Goal: Learn about a topic: Learn about a topic

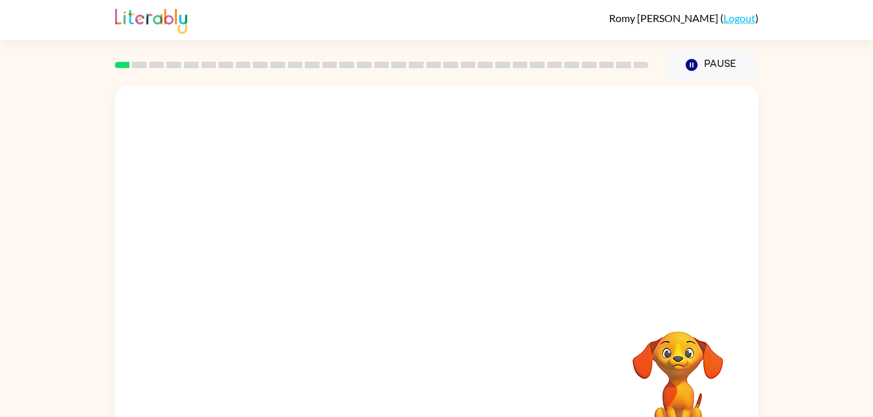
click at [798, 311] on div "Your browser must support playing .mp4 files to use Literably. Please try using…" at bounding box center [436, 268] width 873 height 377
click at [857, 200] on div "Your browser must support playing .mp4 files to use Literably. Please try using…" at bounding box center [436, 268] width 873 height 377
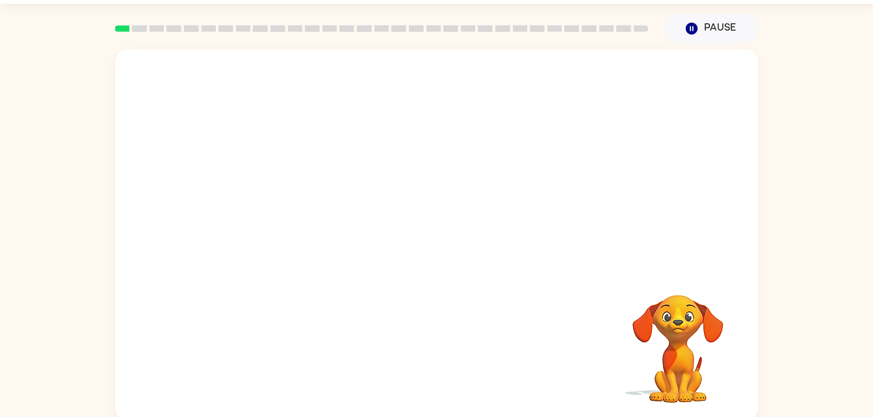
scroll to position [38, 0]
click at [355, 223] on video "Your browser must support playing .mp4 files to use Literably. Please try using…" at bounding box center [436, 157] width 643 height 218
click at [313, 229] on video "Your browser must support playing .mp4 files to use Literably. Please try using…" at bounding box center [436, 157] width 643 height 218
drag, startPoint x: 475, startPoint y: 190, endPoint x: 350, endPoint y: 340, distance: 195.7
click at [350, 340] on div "Your browser must support playing .mp4 files to use Literably. Please try using…" at bounding box center [436, 233] width 643 height 371
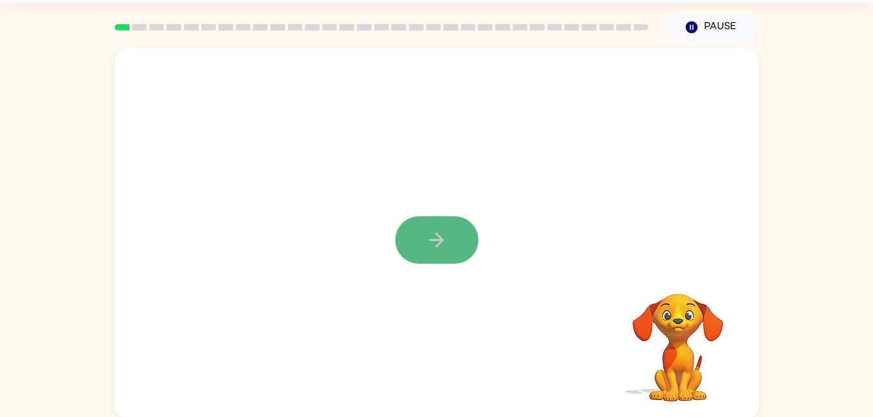
click at [453, 244] on button "button" at bounding box center [436, 239] width 83 height 47
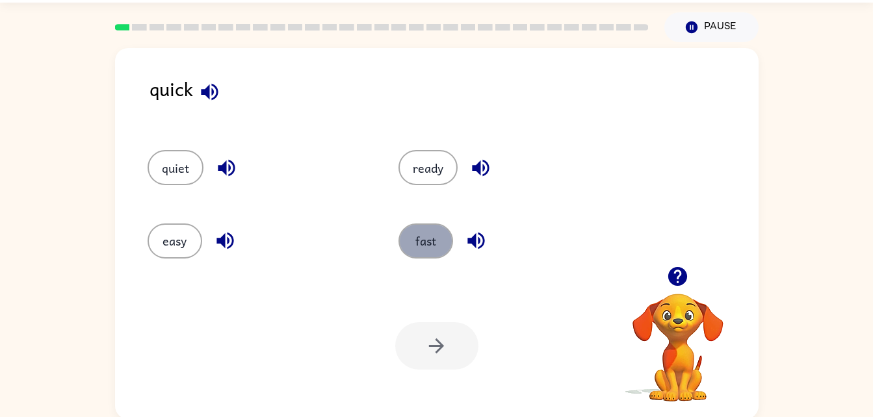
click at [429, 251] on button "fast" at bounding box center [425, 241] width 55 height 35
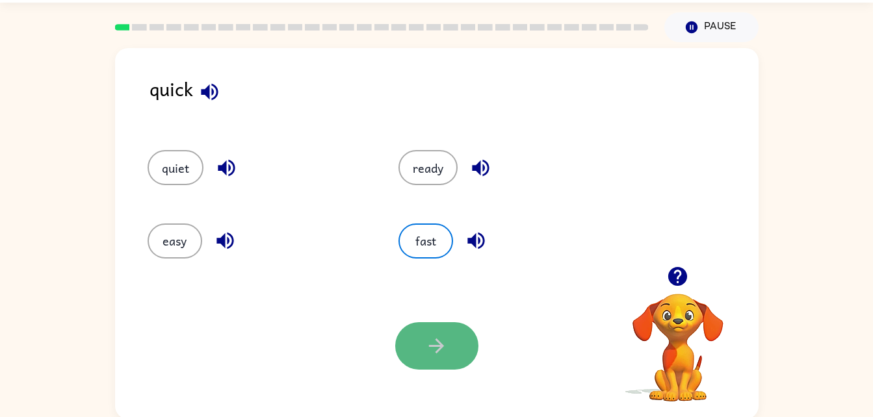
click at [437, 338] on icon "button" at bounding box center [436, 346] width 23 height 23
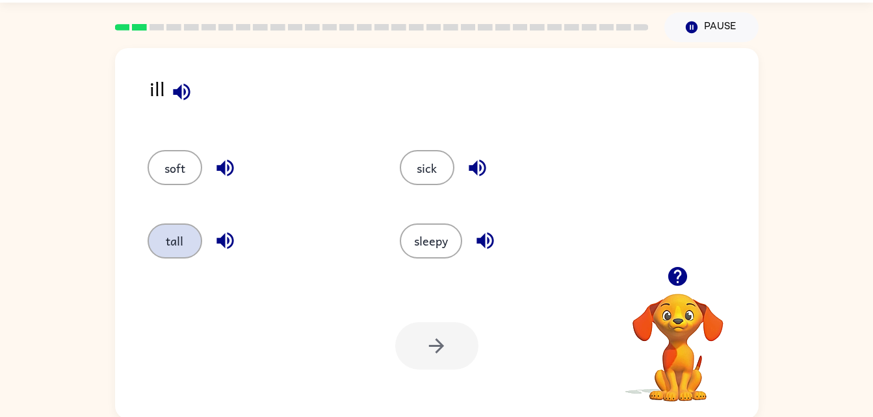
click at [167, 238] on button "tall" at bounding box center [175, 241] width 55 height 35
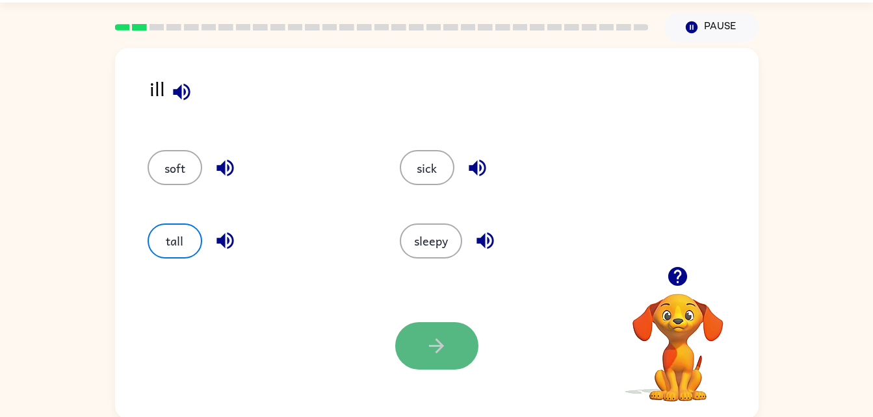
click at [434, 345] on icon "button" at bounding box center [436, 346] width 23 height 23
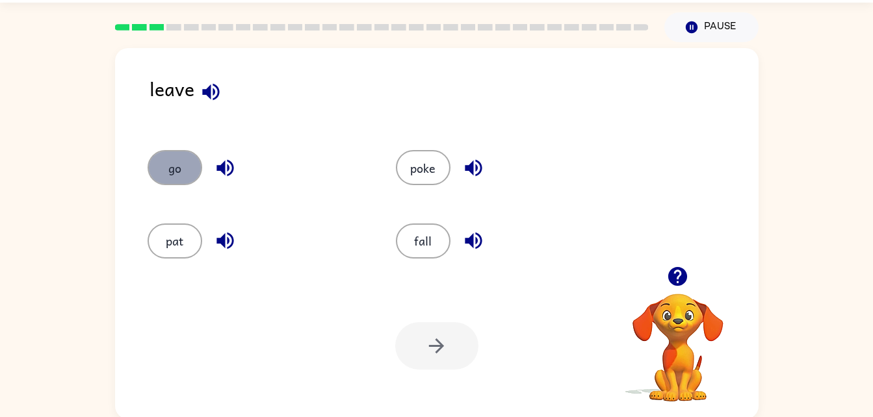
click at [188, 172] on button "go" at bounding box center [175, 167] width 55 height 35
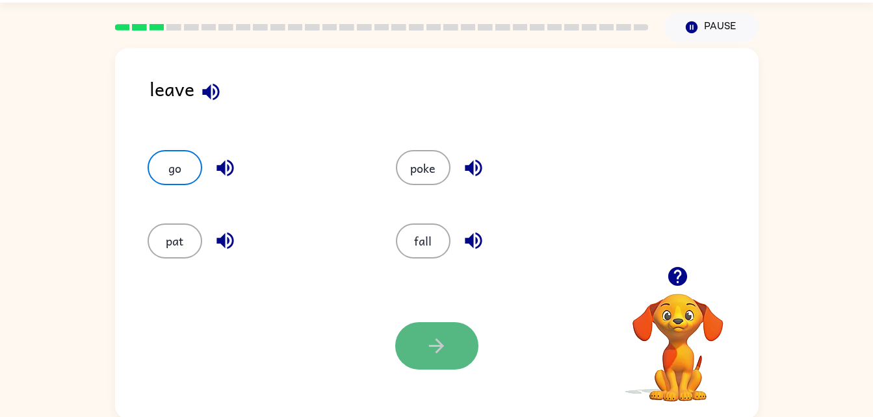
click at [428, 328] on button "button" at bounding box center [436, 345] width 83 height 47
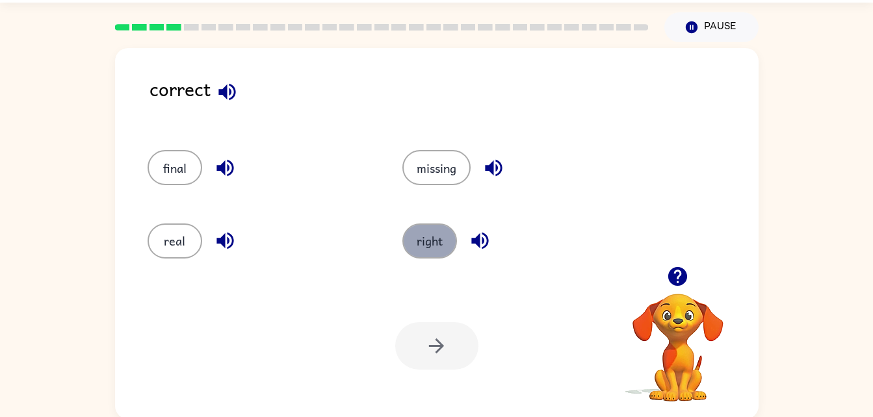
click at [435, 249] on button "right" at bounding box center [429, 241] width 55 height 35
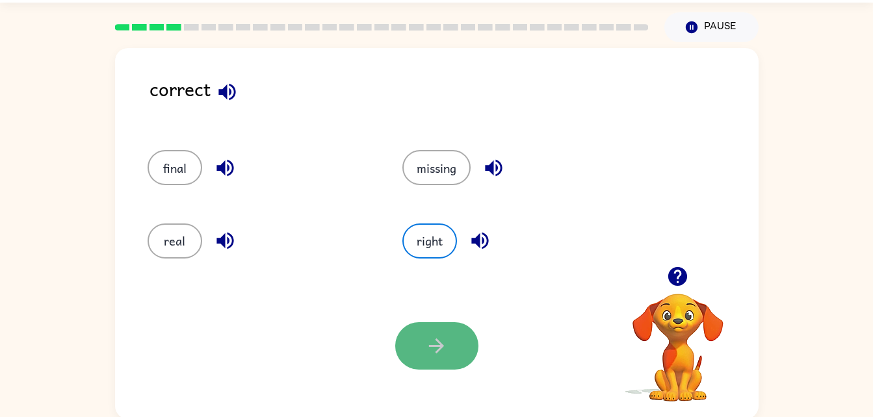
click at [459, 341] on button "button" at bounding box center [436, 345] width 83 height 47
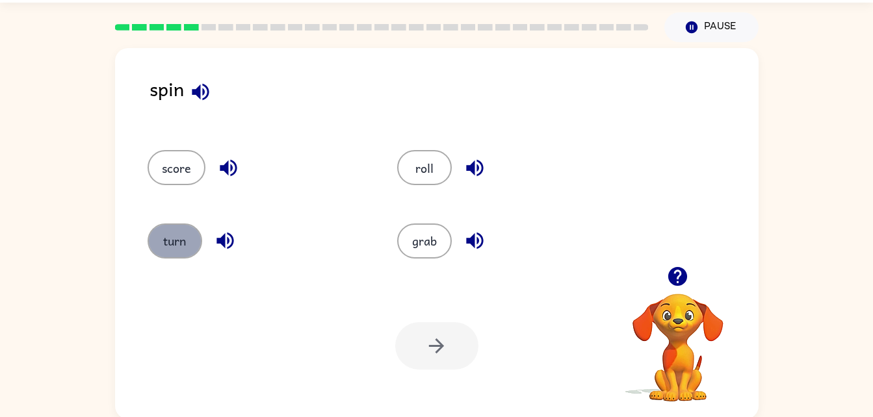
click at [164, 240] on button "turn" at bounding box center [175, 241] width 55 height 35
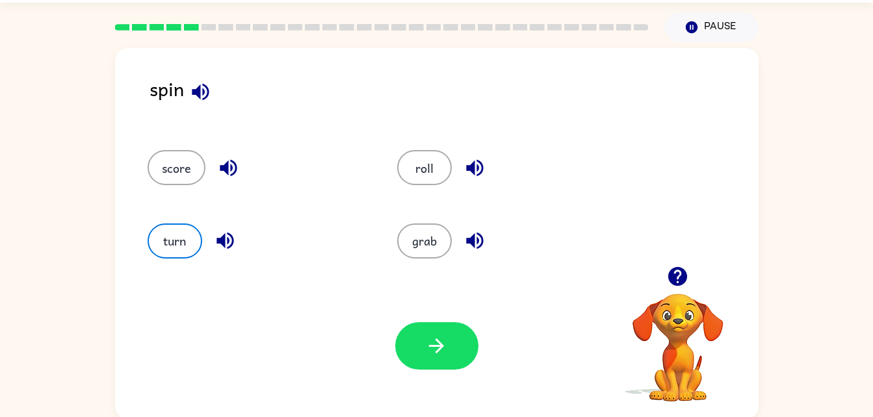
click at [393, 341] on div "Your browser must support playing .mp4 files to use Literably. Please try using…" at bounding box center [436, 346] width 643 height 146
click at [415, 342] on button "button" at bounding box center [436, 345] width 83 height 47
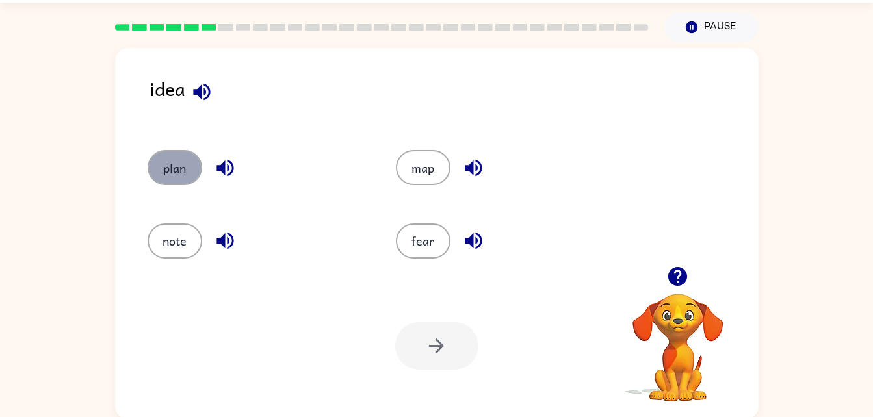
click at [178, 167] on button "plan" at bounding box center [175, 167] width 55 height 35
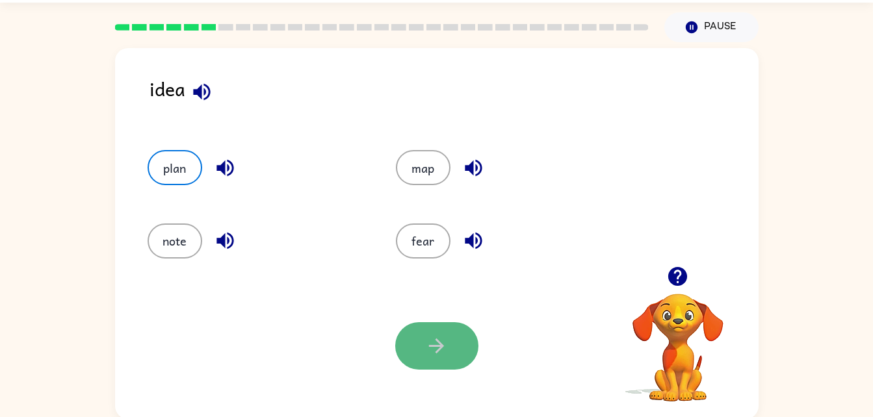
click at [437, 328] on button "button" at bounding box center [436, 345] width 83 height 47
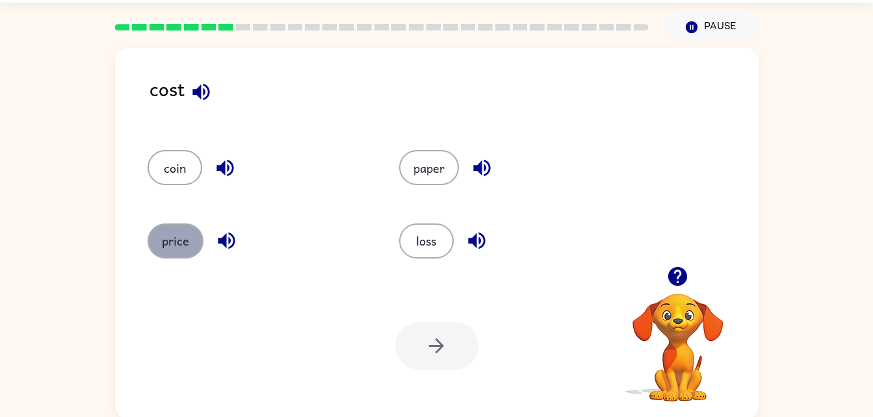
click at [186, 235] on button "price" at bounding box center [176, 241] width 56 height 35
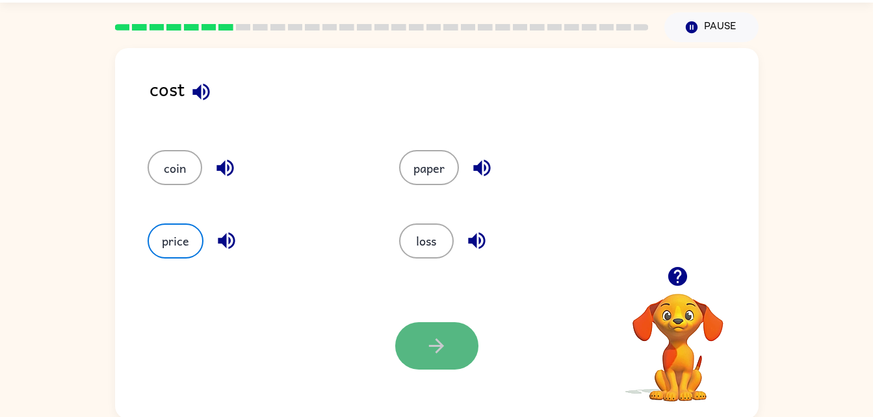
click at [415, 339] on button "button" at bounding box center [436, 345] width 83 height 47
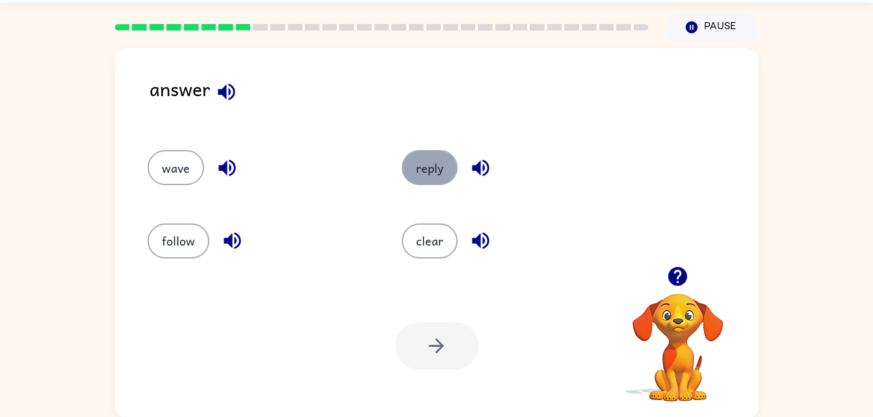
click at [409, 167] on button "reply" at bounding box center [430, 167] width 56 height 35
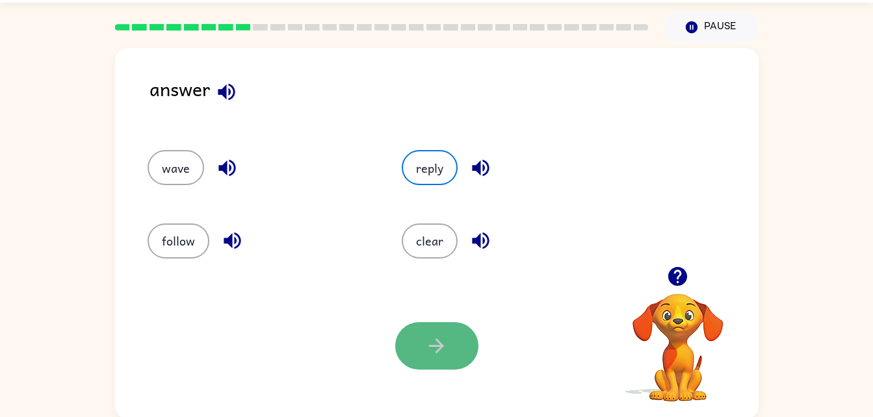
click at [461, 344] on button "button" at bounding box center [436, 345] width 83 height 47
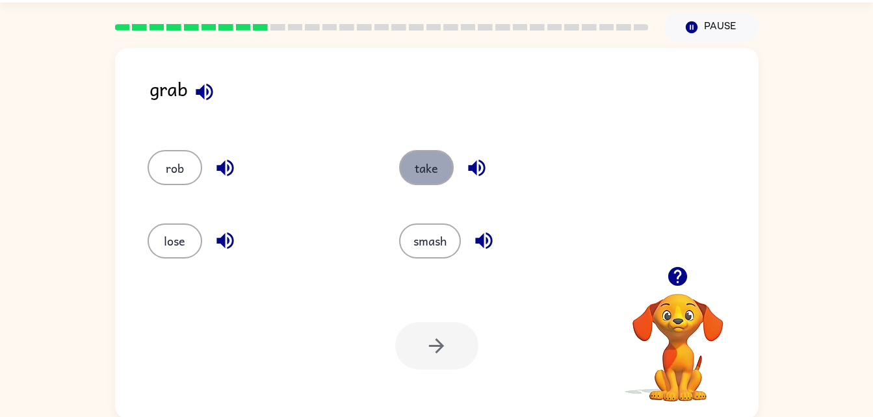
click at [435, 177] on button "take" at bounding box center [426, 167] width 55 height 35
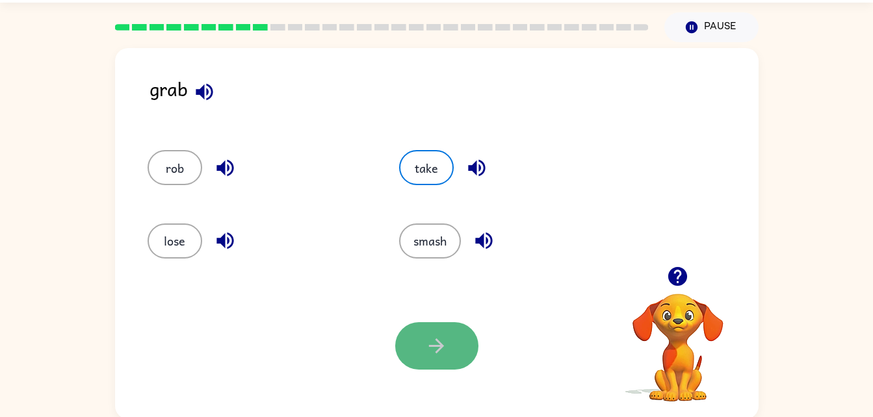
click at [445, 348] on icon "button" at bounding box center [436, 346] width 23 height 23
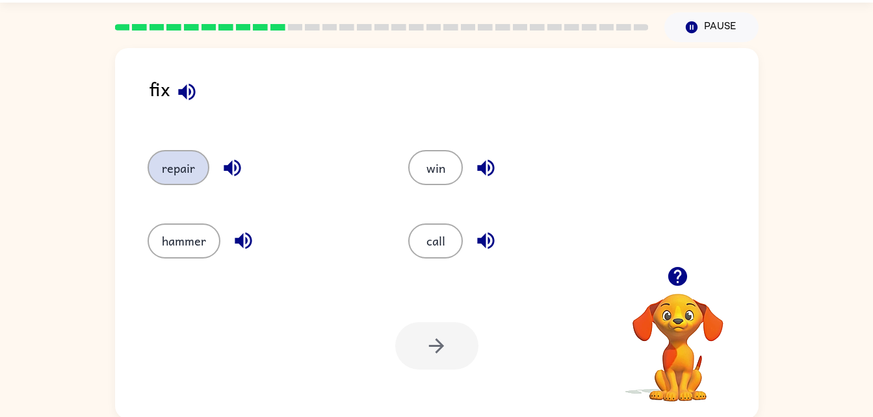
click at [187, 177] on button "repair" at bounding box center [179, 167] width 62 height 35
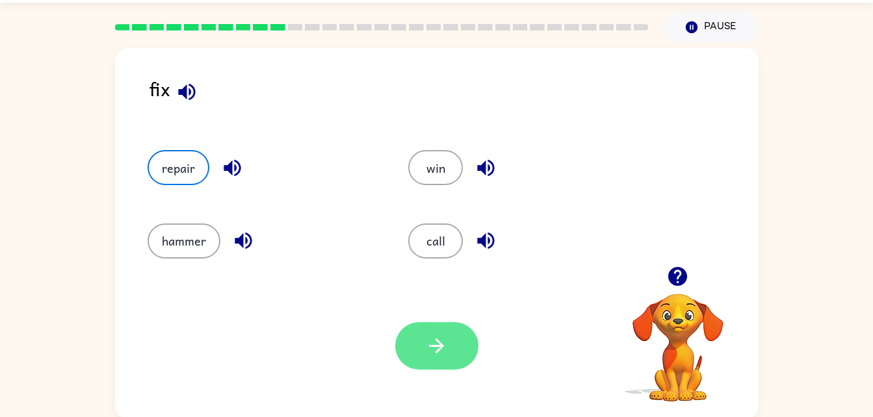
click at [443, 350] on icon "button" at bounding box center [436, 346] width 23 height 23
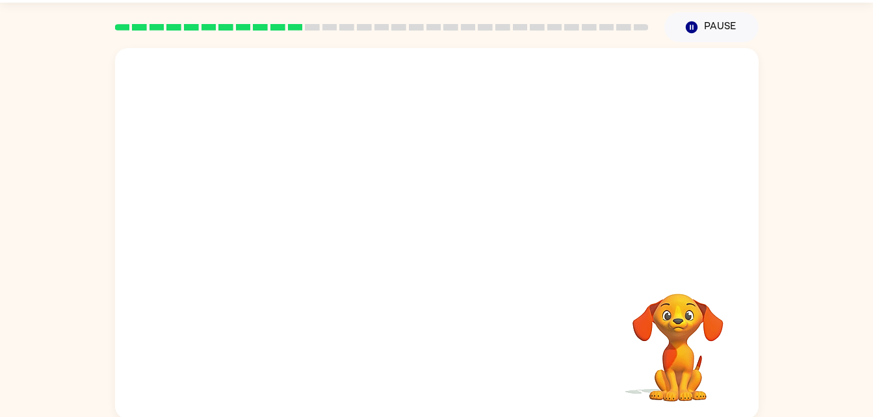
click at [566, 248] on div at bounding box center [436, 157] width 643 height 218
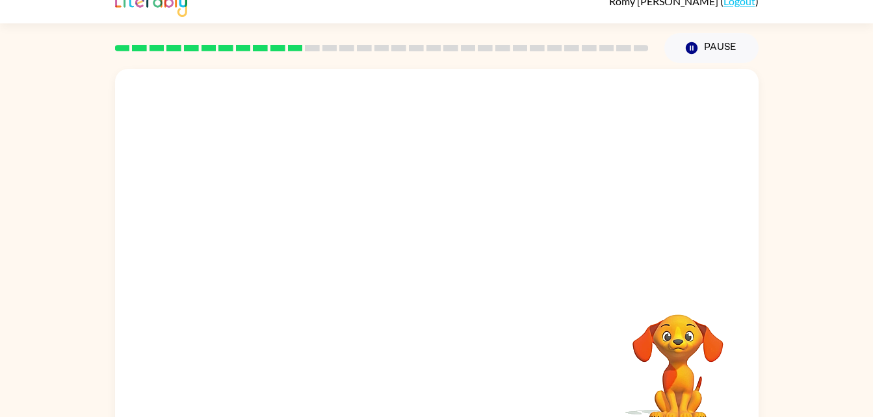
scroll to position [40, 0]
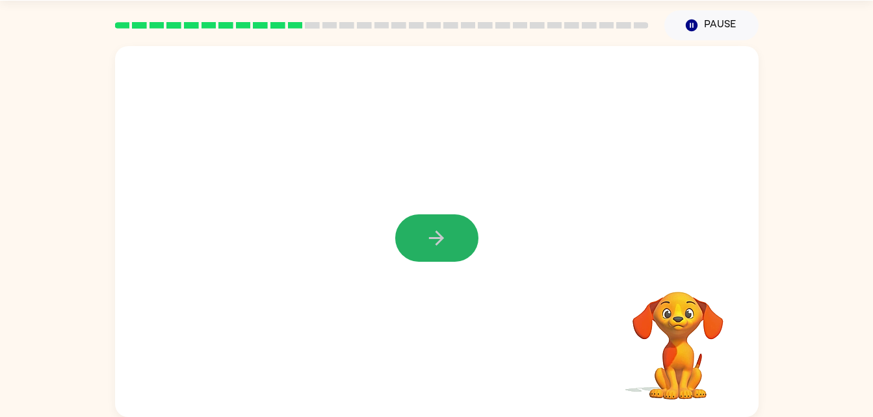
click at [426, 240] on icon "button" at bounding box center [436, 238] width 23 height 23
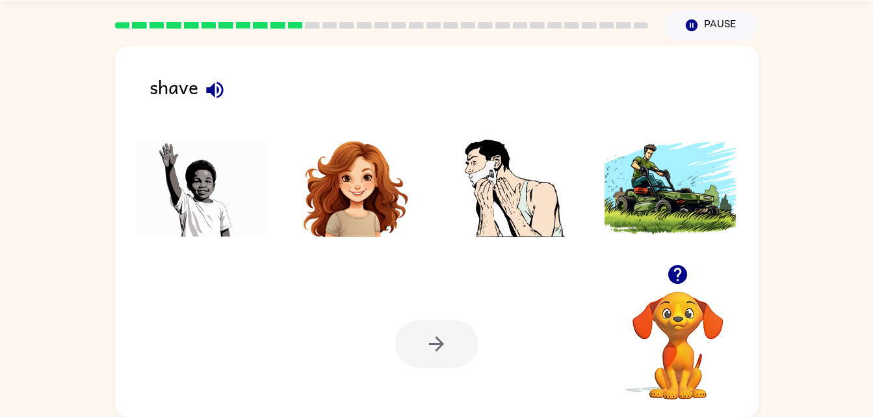
click at [516, 177] on img at bounding box center [514, 188] width 131 height 97
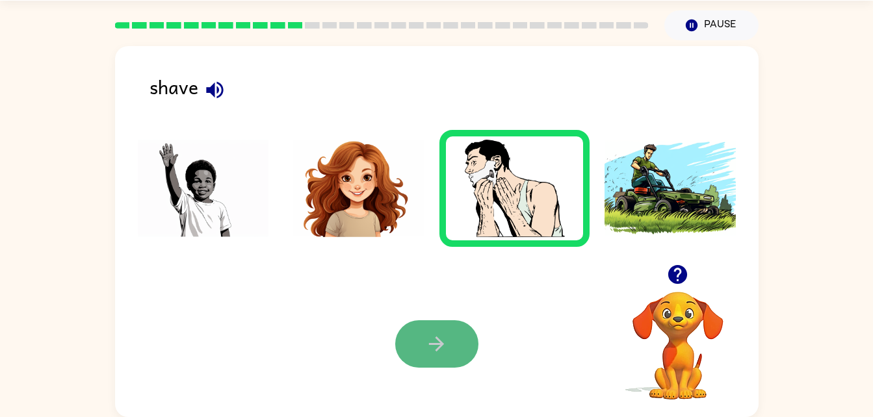
click at [467, 343] on button "button" at bounding box center [436, 343] width 83 height 47
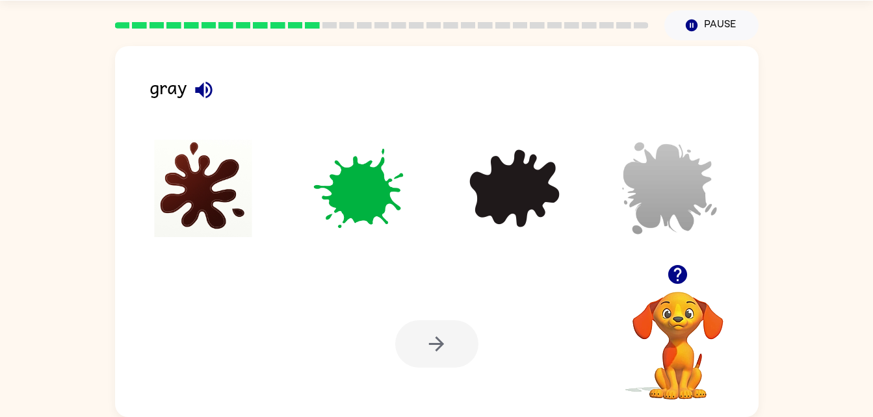
click at [670, 182] on img at bounding box center [669, 188] width 131 height 97
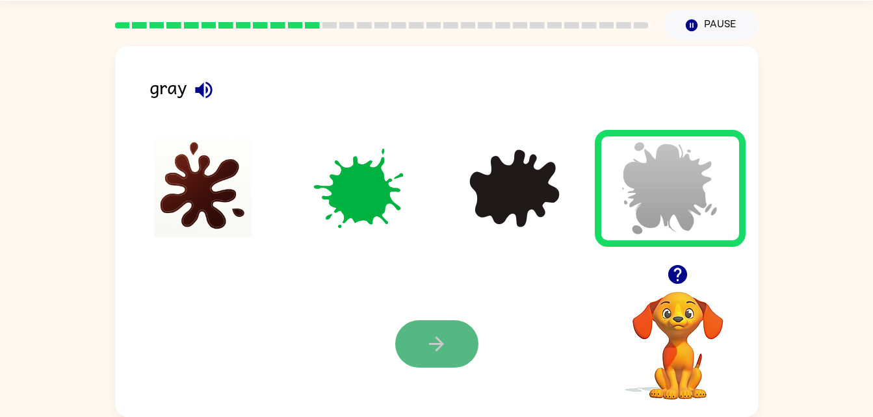
click at [441, 359] on button "button" at bounding box center [436, 343] width 83 height 47
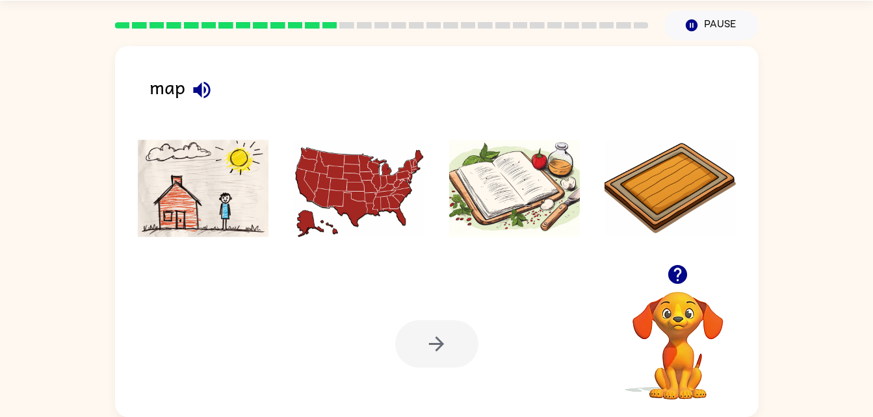
click at [331, 190] on img at bounding box center [358, 188] width 131 height 97
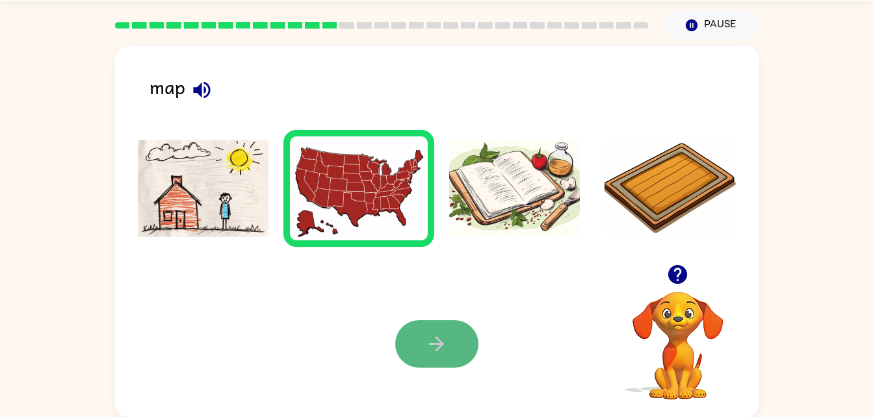
click at [421, 359] on button "button" at bounding box center [436, 343] width 83 height 47
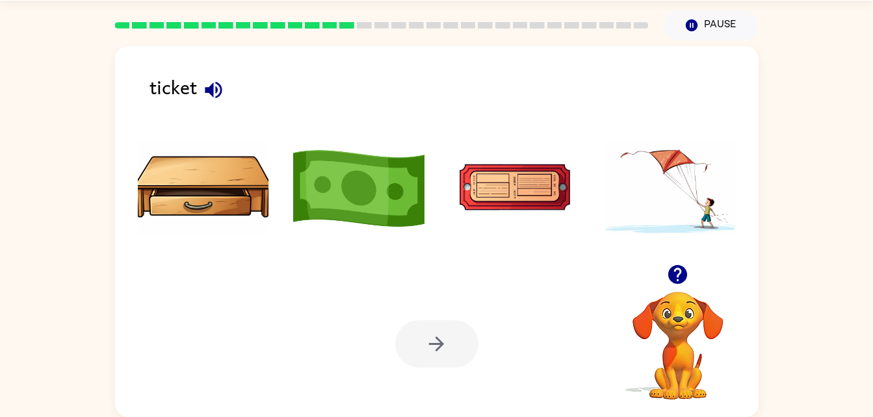
click at [544, 188] on img at bounding box center [514, 188] width 131 height 97
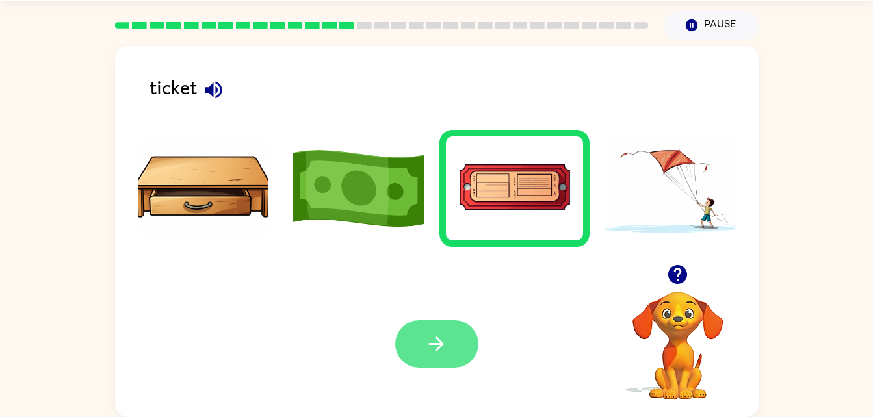
click at [448, 339] on button "button" at bounding box center [436, 343] width 83 height 47
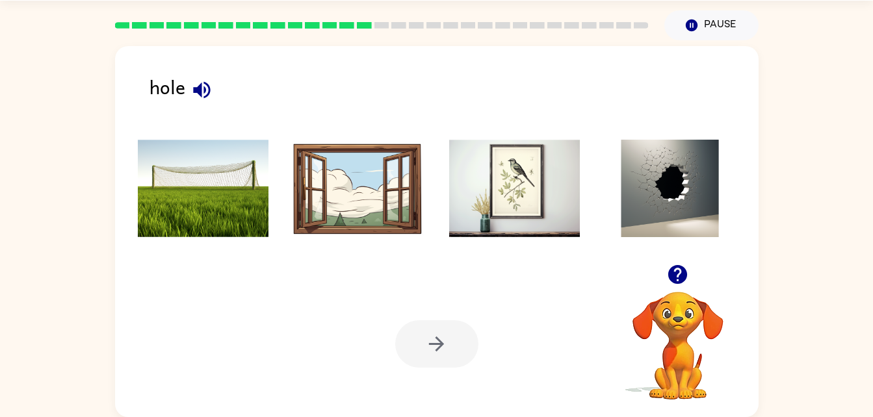
click at [675, 184] on img at bounding box center [669, 188] width 131 height 97
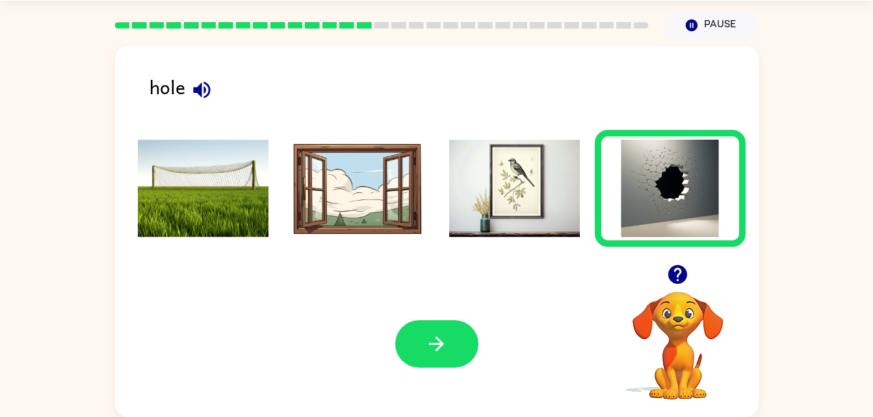
click at [675, 184] on img at bounding box center [669, 188] width 131 height 97
drag, startPoint x: 675, startPoint y: 184, endPoint x: 432, endPoint y: 359, distance: 299.7
click at [432, 359] on div "hole Your browser must support playing .mp4 files to use Literably. Please try …" at bounding box center [436, 231] width 643 height 371
click at [432, 359] on button "button" at bounding box center [436, 343] width 83 height 47
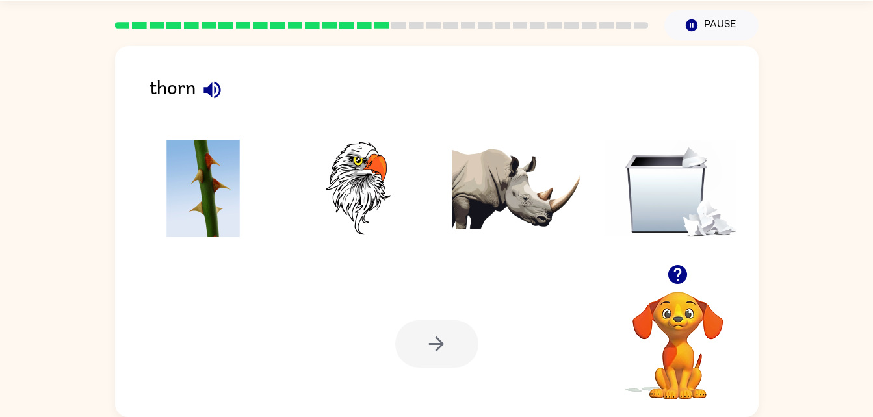
click at [212, 192] on img at bounding box center [203, 188] width 131 height 97
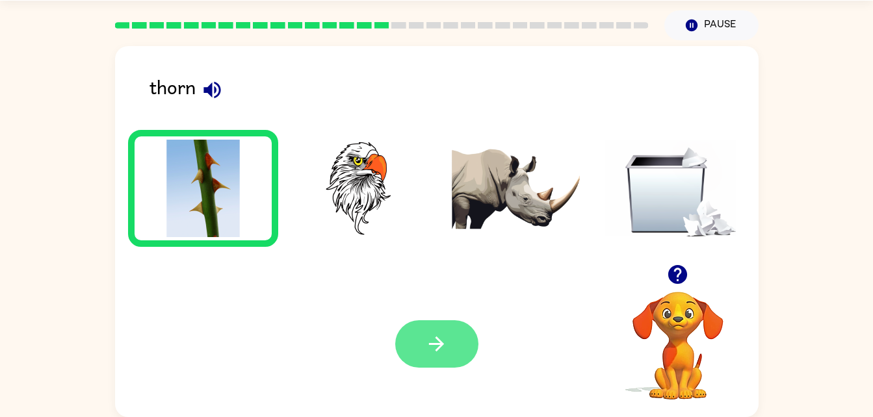
drag, startPoint x: 430, startPoint y: 311, endPoint x: 437, endPoint y: 351, distance: 40.9
click at [437, 351] on div "Your browser must support playing .mp4 files to use Literably. Please try using…" at bounding box center [436, 344] width 643 height 146
click at [437, 351] on icon "button" at bounding box center [436, 344] width 15 height 15
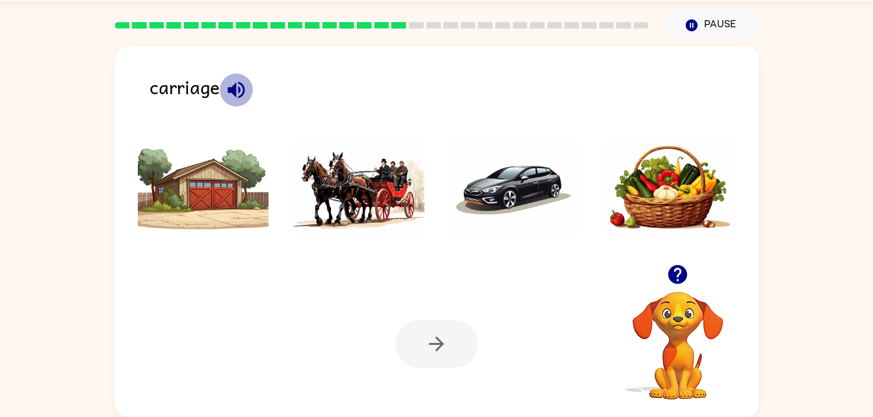
click at [235, 88] on icon "button" at bounding box center [235, 89] width 17 height 17
click at [383, 166] on img at bounding box center [358, 188] width 131 height 97
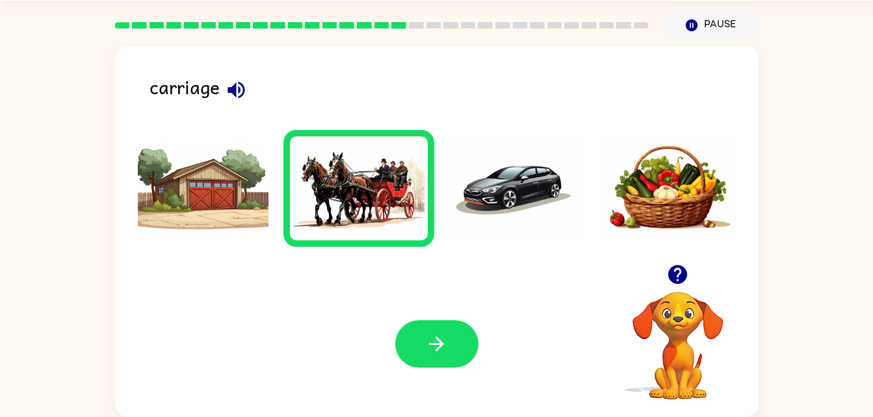
click at [449, 319] on div "Your browser must support playing .mp4 files to use Literably. Please try using…" at bounding box center [436, 344] width 643 height 146
click at [451, 356] on button "button" at bounding box center [436, 343] width 83 height 47
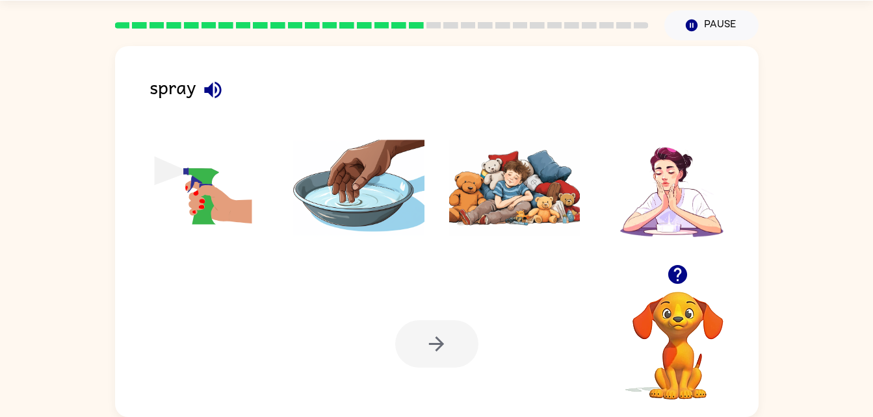
click at [199, 205] on img at bounding box center [203, 188] width 131 height 97
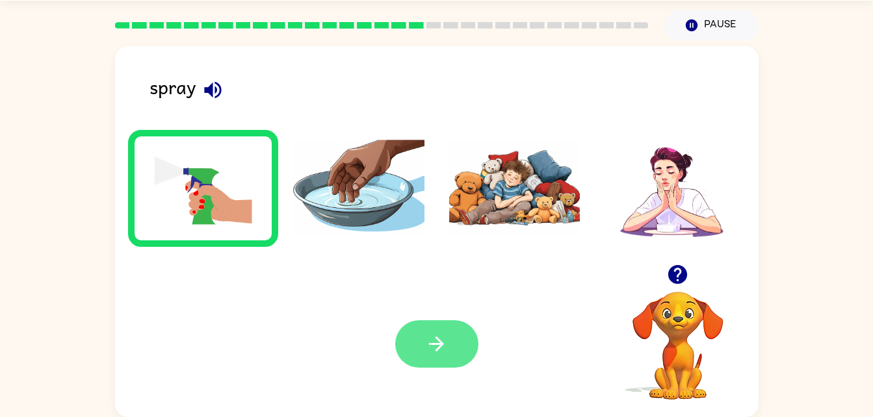
click at [449, 342] on button "button" at bounding box center [436, 343] width 83 height 47
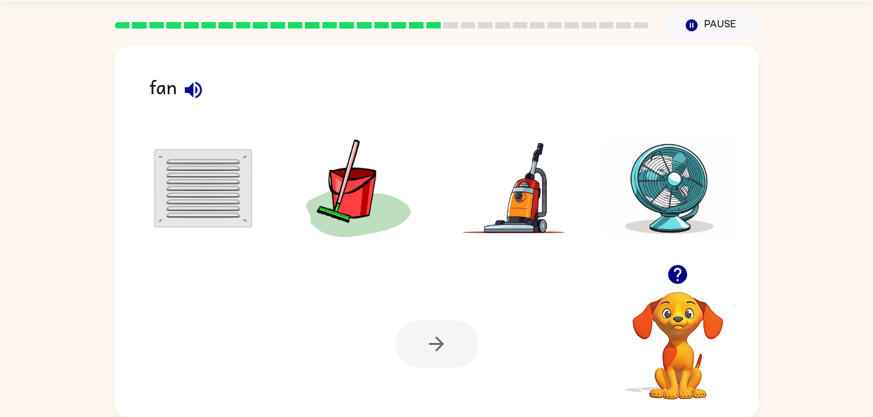
click at [649, 214] on img at bounding box center [669, 188] width 131 height 97
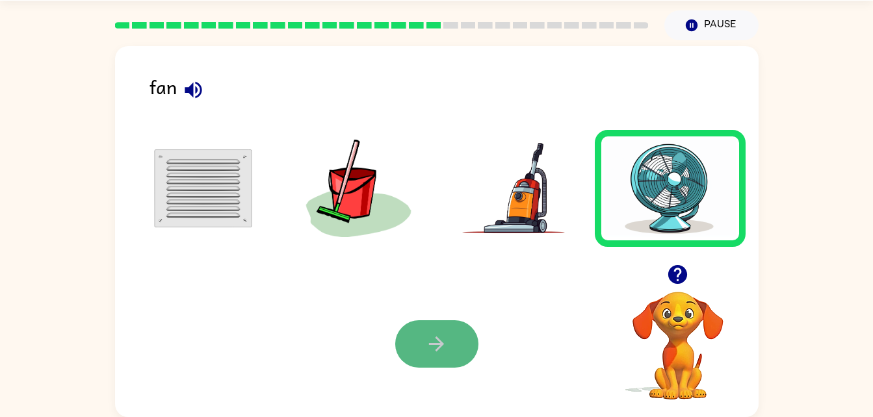
click at [440, 361] on button "button" at bounding box center [436, 343] width 83 height 47
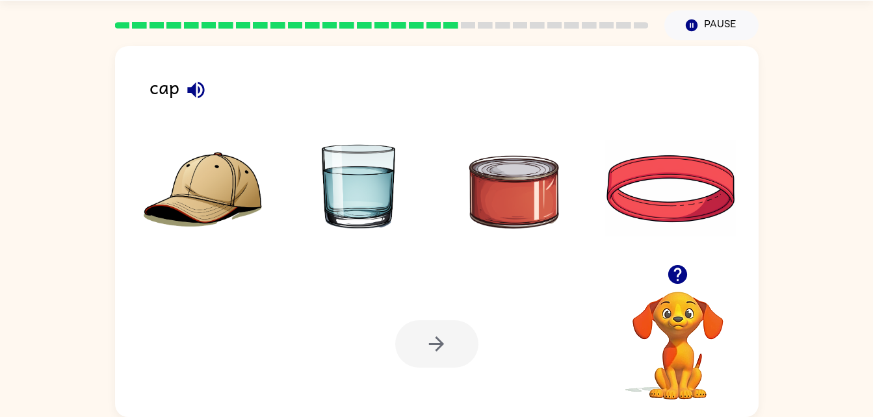
click at [193, 213] on img at bounding box center [203, 188] width 131 height 97
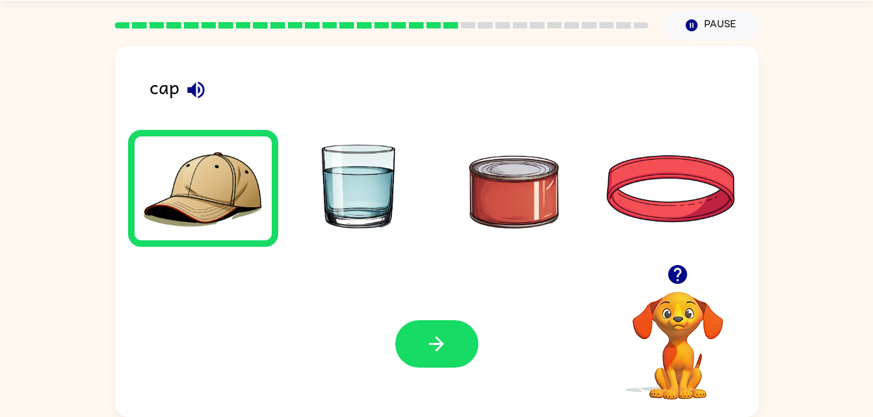
click at [193, 213] on img at bounding box center [203, 188] width 131 height 97
click at [422, 338] on button "button" at bounding box center [436, 343] width 83 height 47
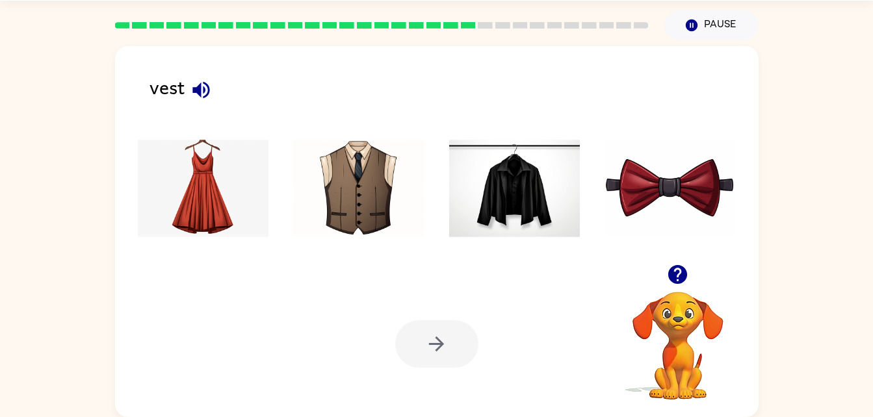
click at [687, 199] on img at bounding box center [669, 188] width 131 height 97
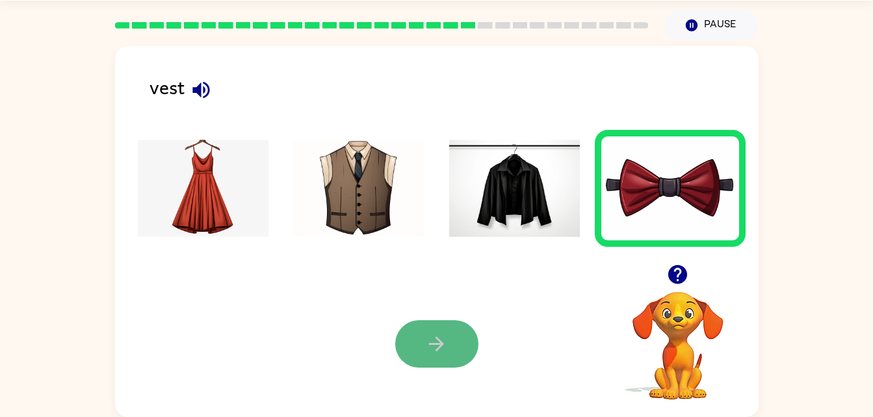
click at [445, 332] on button "button" at bounding box center [436, 343] width 83 height 47
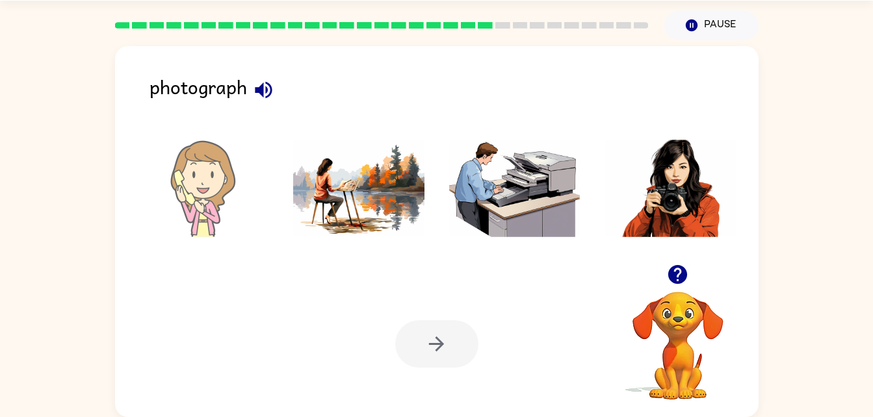
click at [537, 194] on img at bounding box center [514, 188] width 131 height 97
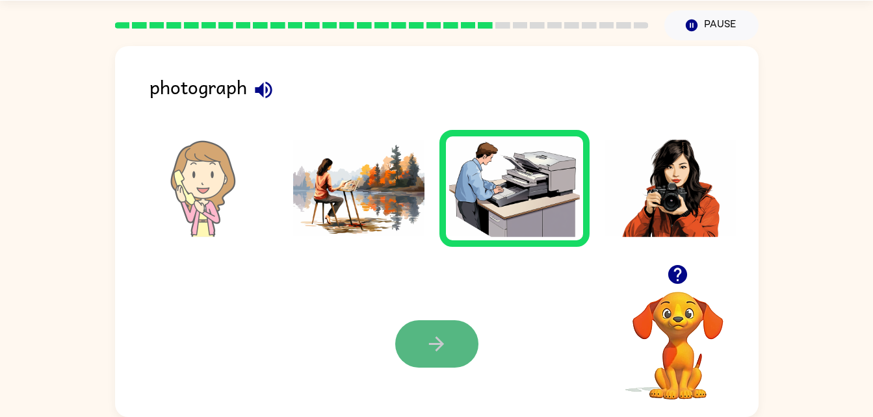
click at [439, 338] on icon "button" at bounding box center [436, 344] width 23 height 23
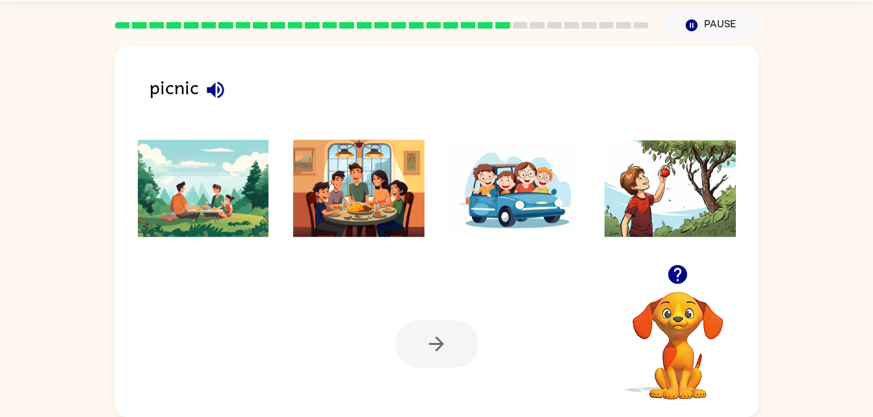
click at [218, 194] on img at bounding box center [203, 188] width 131 height 97
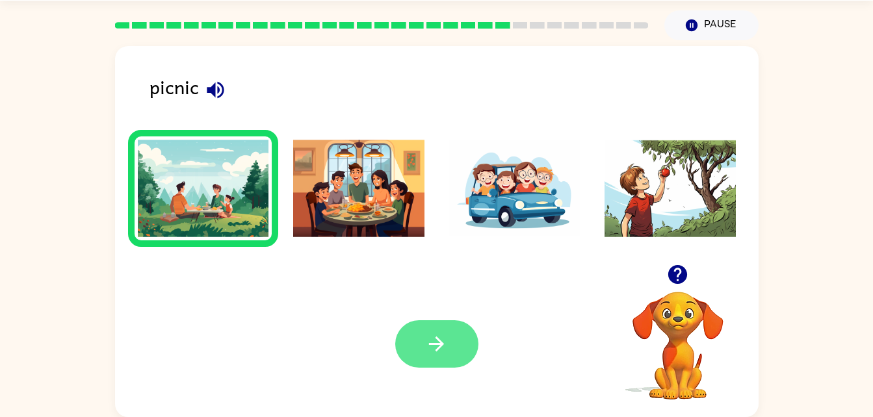
click at [449, 340] on button "button" at bounding box center [436, 343] width 83 height 47
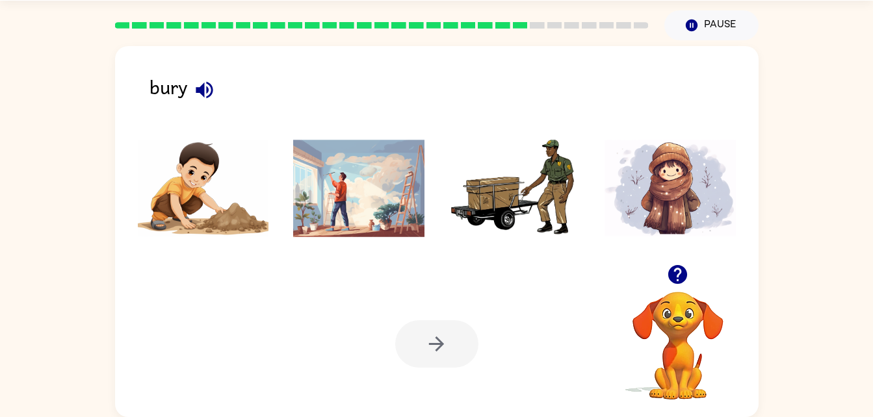
click at [181, 212] on img at bounding box center [203, 188] width 131 height 97
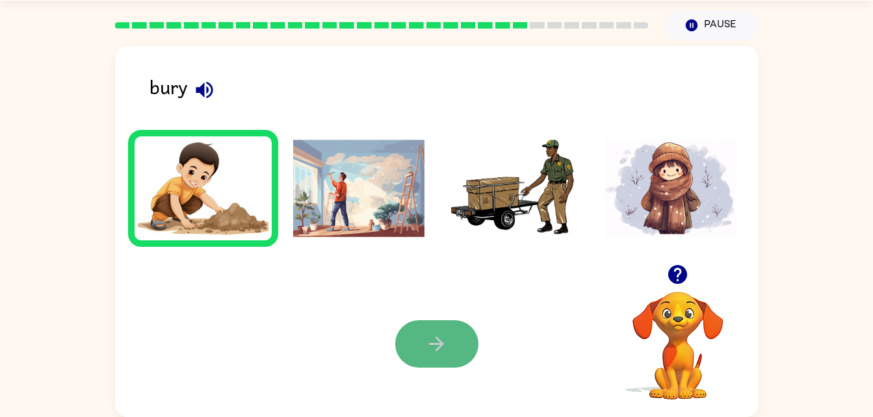
click at [426, 328] on button "button" at bounding box center [436, 343] width 83 height 47
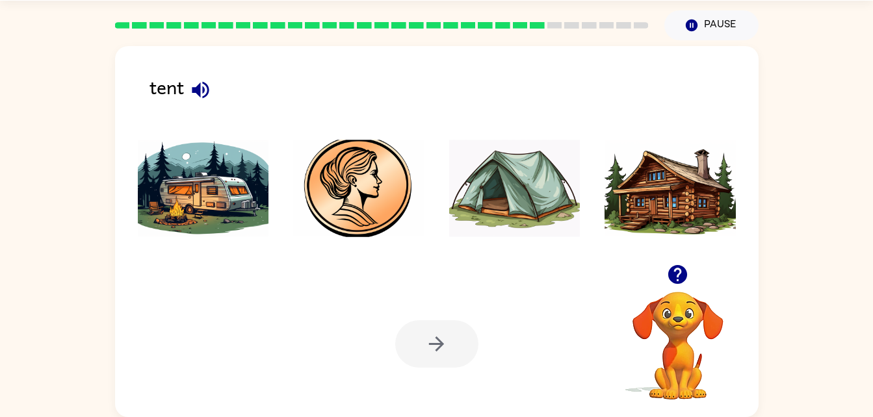
click at [500, 194] on img at bounding box center [514, 188] width 131 height 97
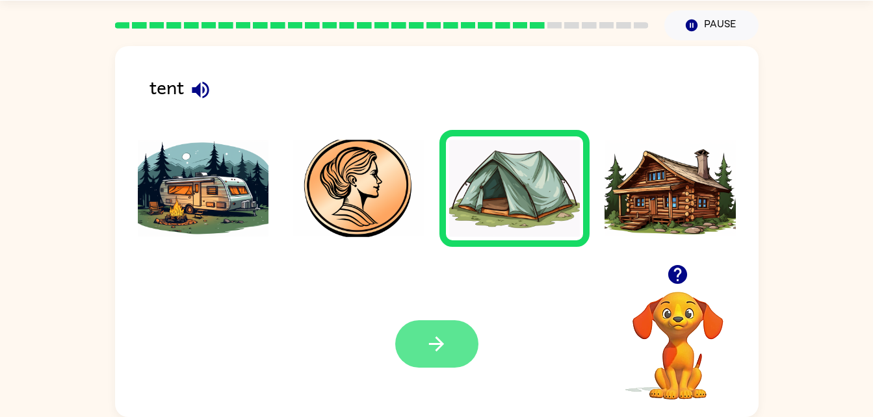
click at [426, 340] on icon "button" at bounding box center [436, 344] width 23 height 23
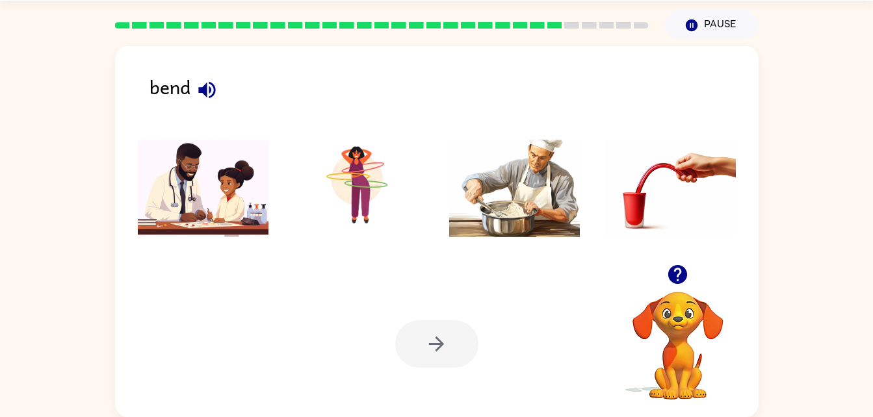
click at [600, 201] on li at bounding box center [670, 188] width 151 height 117
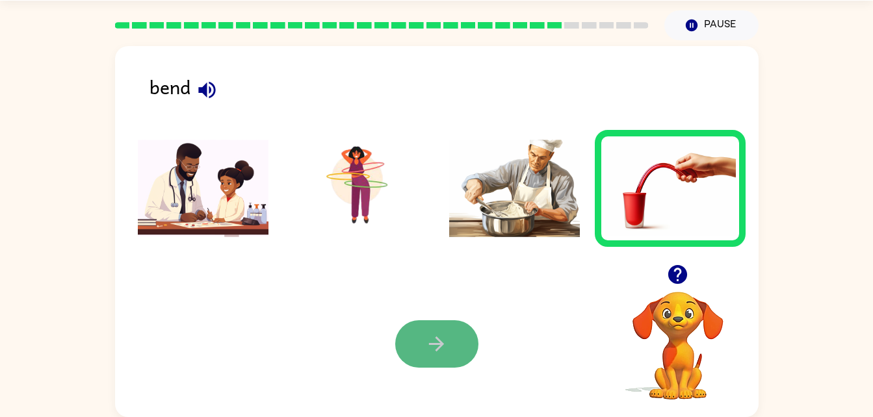
click at [409, 355] on button "button" at bounding box center [436, 343] width 83 height 47
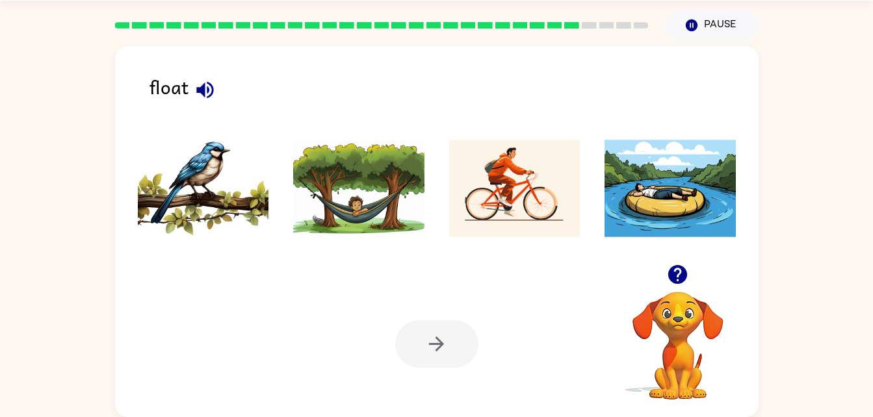
click at [677, 203] on img at bounding box center [669, 188] width 131 height 97
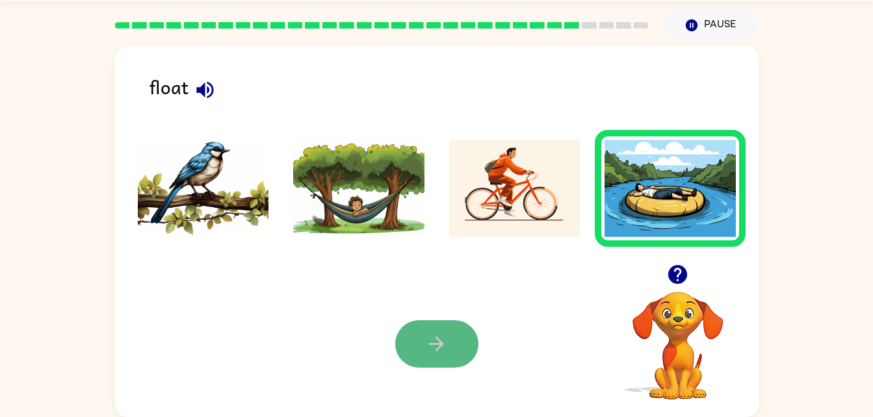
click at [457, 339] on button "button" at bounding box center [436, 343] width 83 height 47
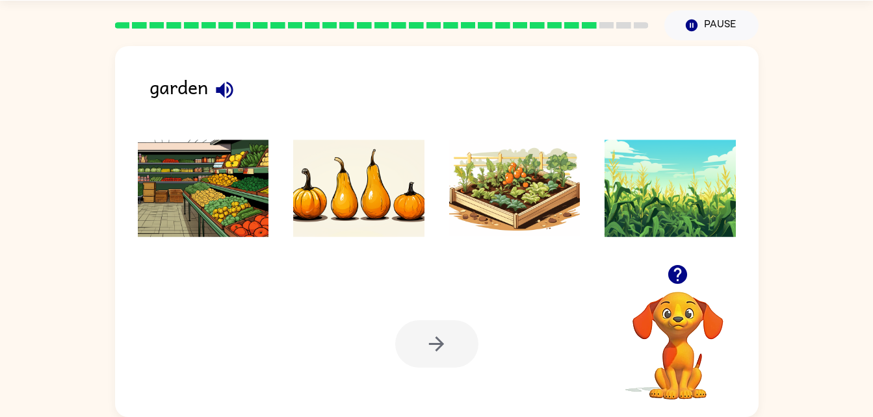
click at [548, 191] on img at bounding box center [514, 188] width 131 height 97
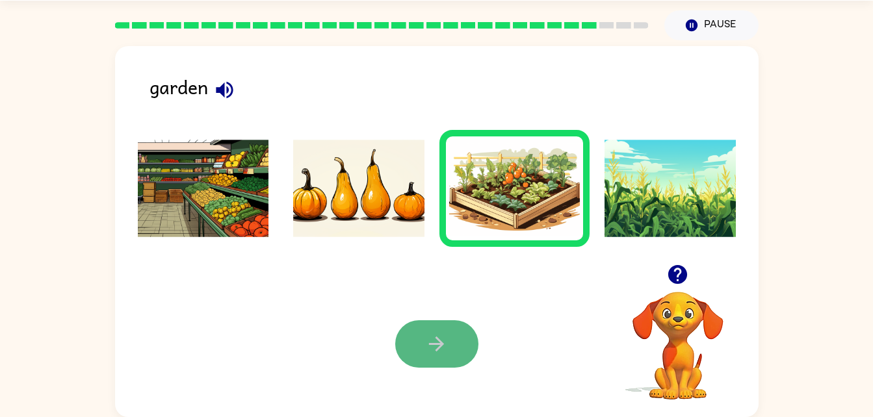
click at [449, 349] on button "button" at bounding box center [436, 343] width 83 height 47
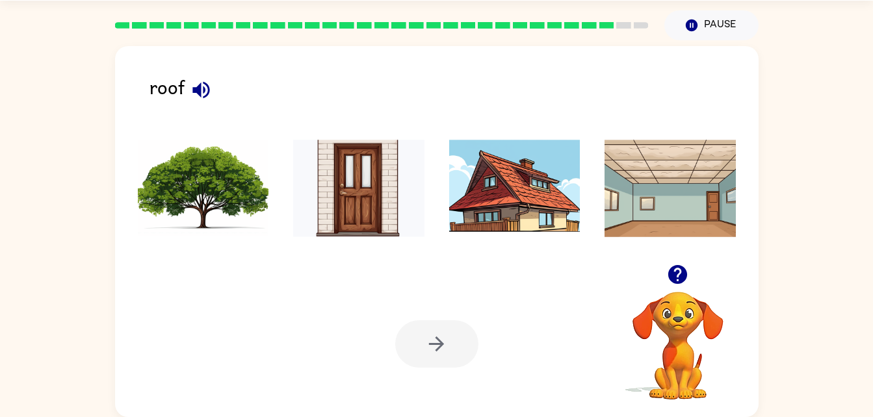
click at [509, 210] on img at bounding box center [514, 188] width 131 height 97
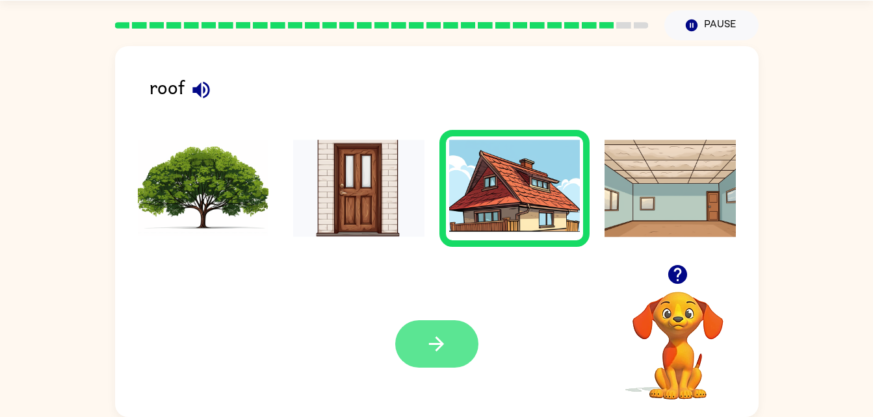
click at [460, 339] on button "button" at bounding box center [436, 343] width 83 height 47
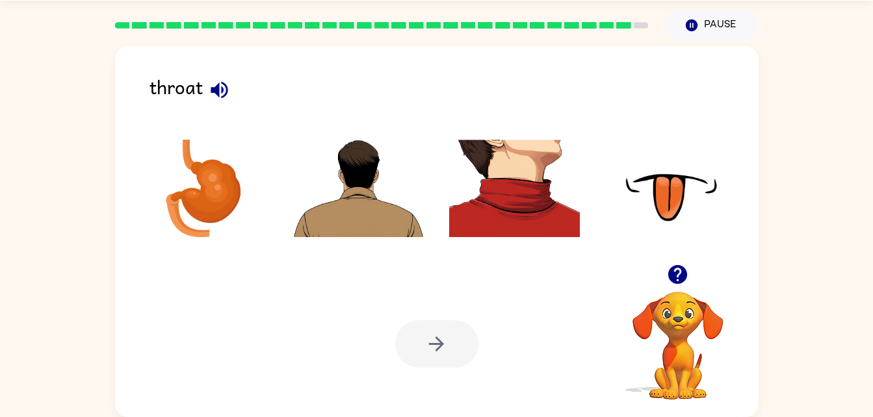
click at [504, 184] on img at bounding box center [514, 188] width 131 height 97
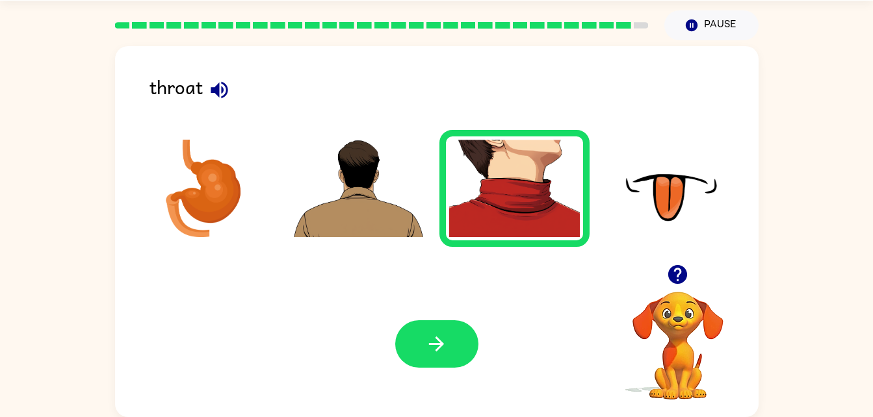
click at [411, 397] on div "Your browser must support playing .mp4 files to use Literably. Please try using…" at bounding box center [436, 344] width 643 height 146
click at [426, 355] on icon "button" at bounding box center [436, 344] width 23 height 23
